Goal: Task Accomplishment & Management: Use online tool/utility

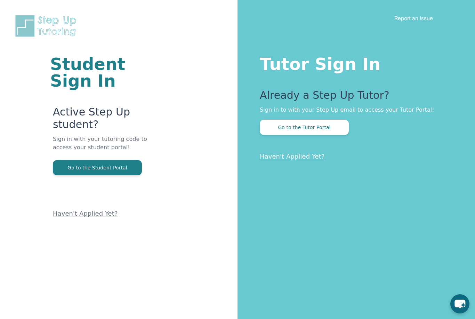
click at [324, 130] on button "Go to the Tutor Portal" at bounding box center [304, 127] width 89 height 15
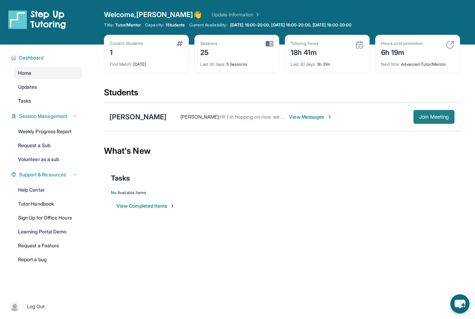
click at [426, 112] on button "Join Meeting" at bounding box center [433, 117] width 41 height 14
click at [431, 115] on span "Join Meeting" at bounding box center [434, 117] width 30 height 4
click at [429, 115] on span "Join Meeting" at bounding box center [434, 117] width 30 height 4
click at [427, 115] on span "Join Meeting" at bounding box center [434, 117] width 30 height 4
